Goal: Task Accomplishment & Management: Manage account settings

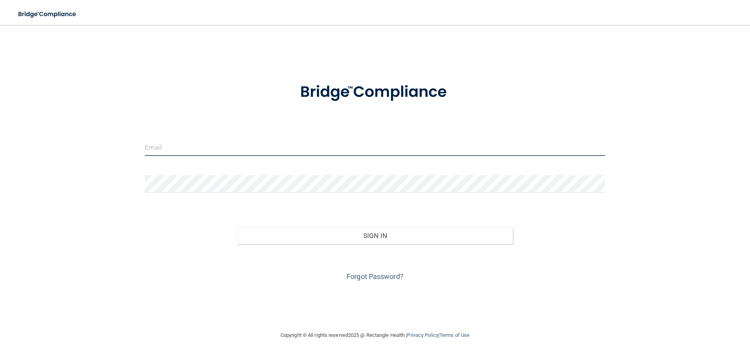
click at [168, 147] on input "email" at bounding box center [375, 147] width 460 height 18
type input "[EMAIL_ADDRESS][DOMAIN_NAME]"
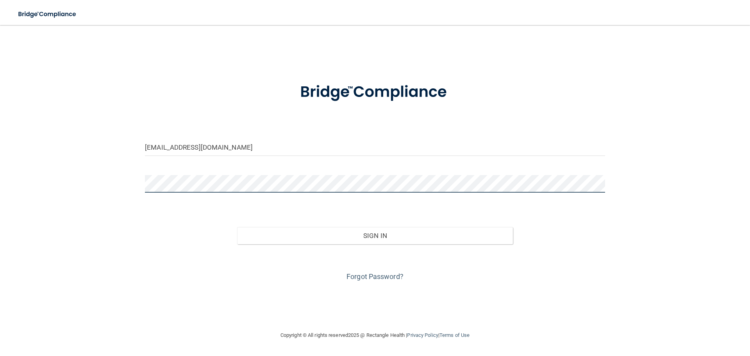
click at [237, 227] on button "Sign In" at bounding box center [375, 235] width 276 height 17
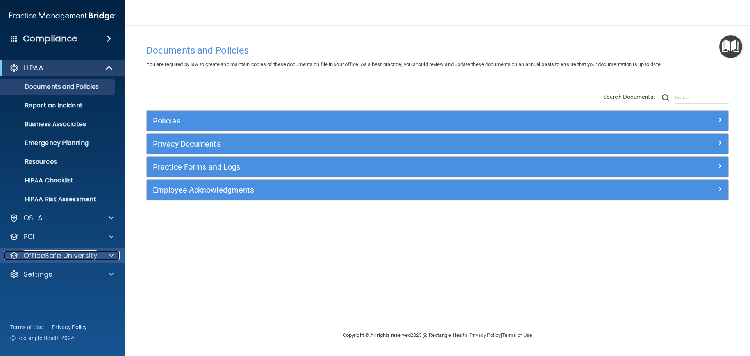
click at [70, 254] on p "OfficeSafe University" at bounding box center [60, 255] width 74 height 9
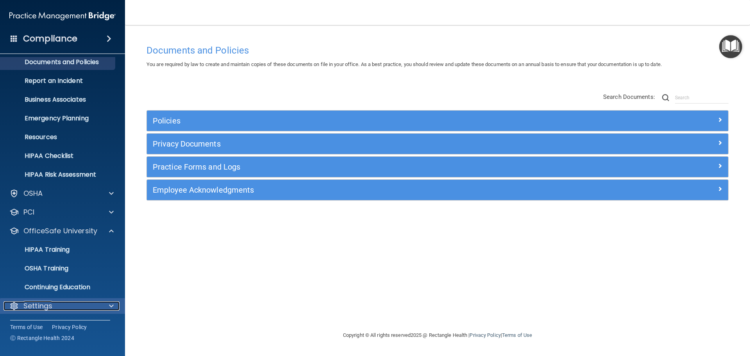
click at [42, 305] on p "Settings" at bounding box center [37, 305] width 29 height 9
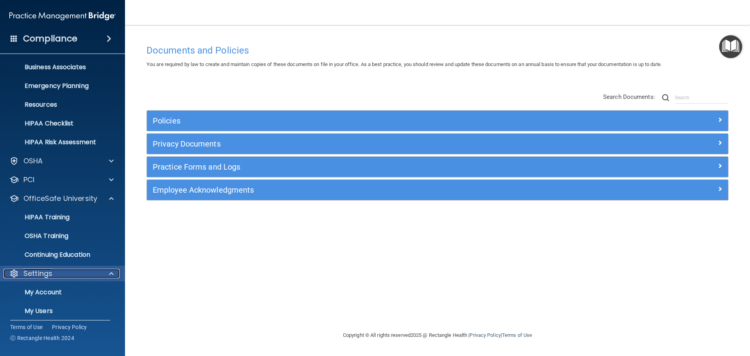
scroll to position [100, 0]
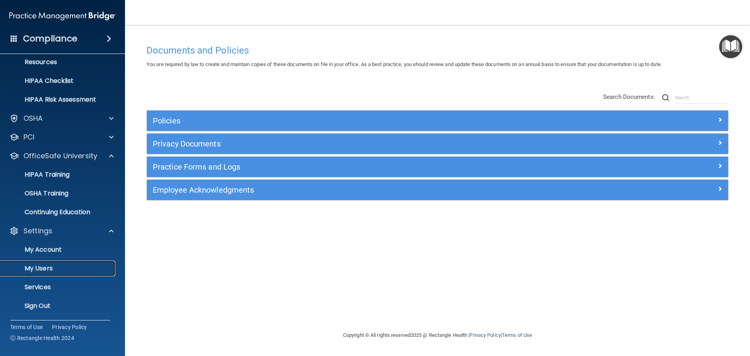
click at [45, 268] on p "My Users" at bounding box center [58, 269] width 107 height 8
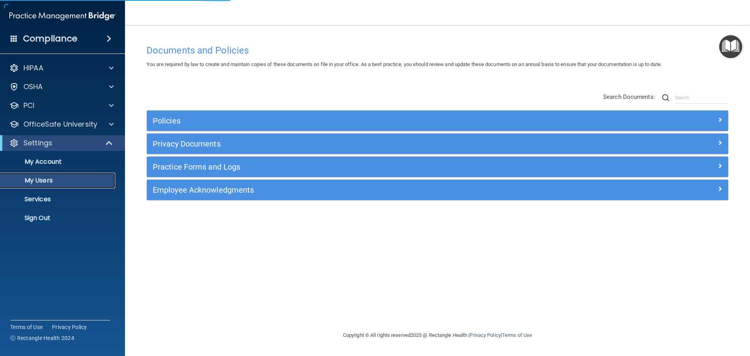
select select "20"
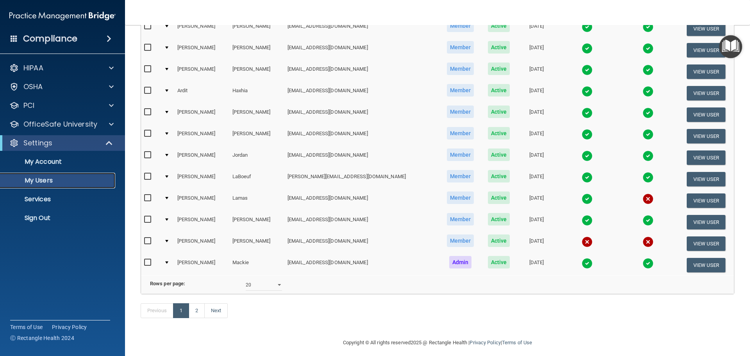
scroll to position [291, 0]
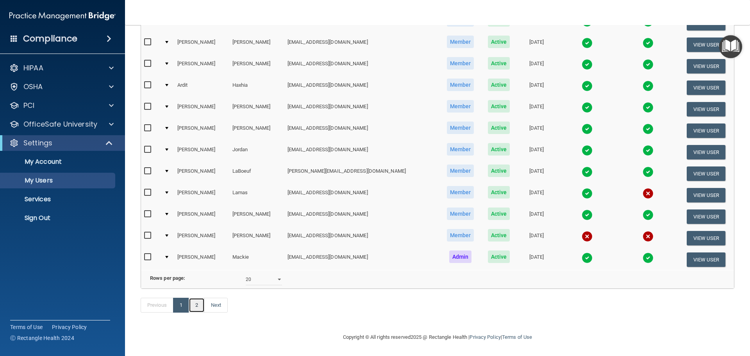
click at [200, 305] on link "2" at bounding box center [197, 305] width 16 height 15
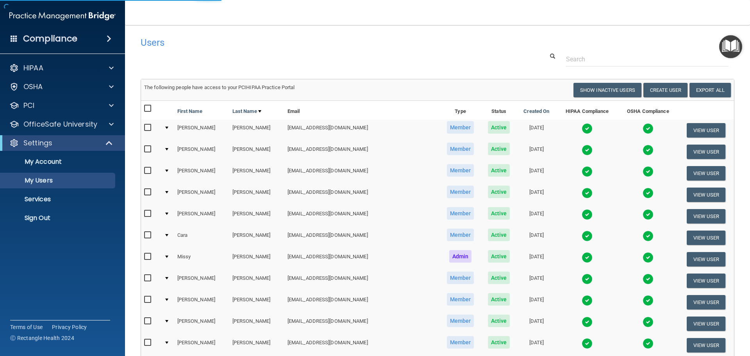
select select "20"
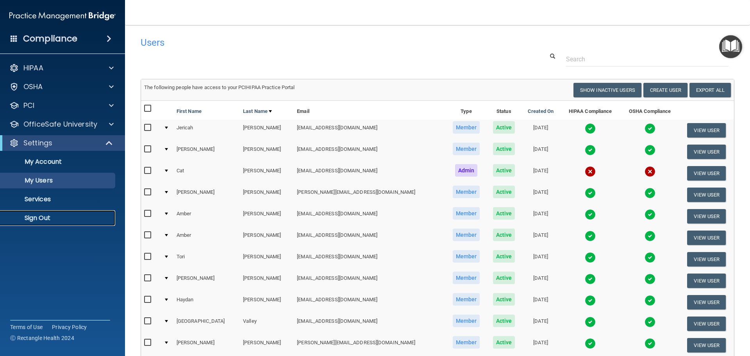
click at [32, 221] on p "Sign Out" at bounding box center [58, 218] width 107 height 8
